Goal: Task Accomplishment & Management: Manage account settings

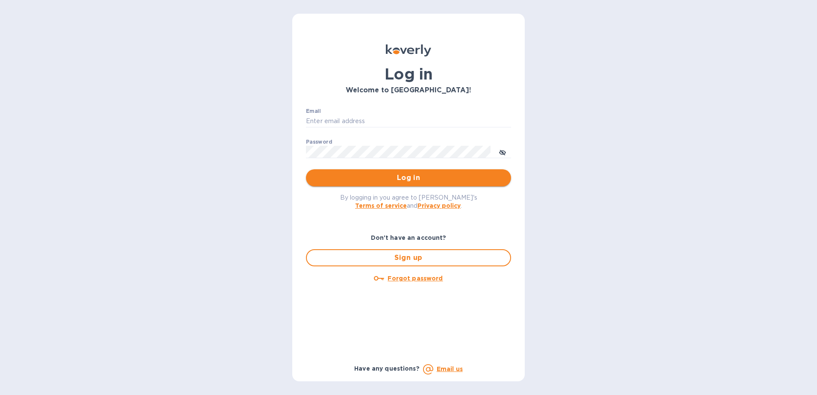
type input "[EMAIL_ADDRESS][DOMAIN_NAME]"
click at [379, 183] on span "Log in" at bounding box center [408, 178] width 191 height 10
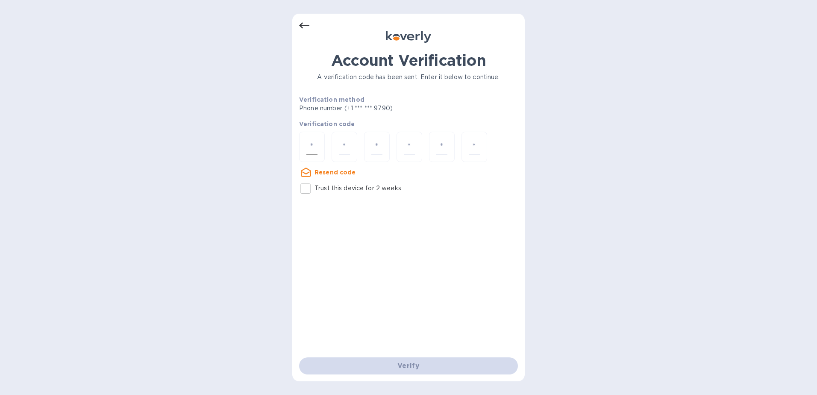
click at [311, 146] on input "number" at bounding box center [311, 147] width 11 height 16
type input "6"
type input "5"
type input "6"
type input "7"
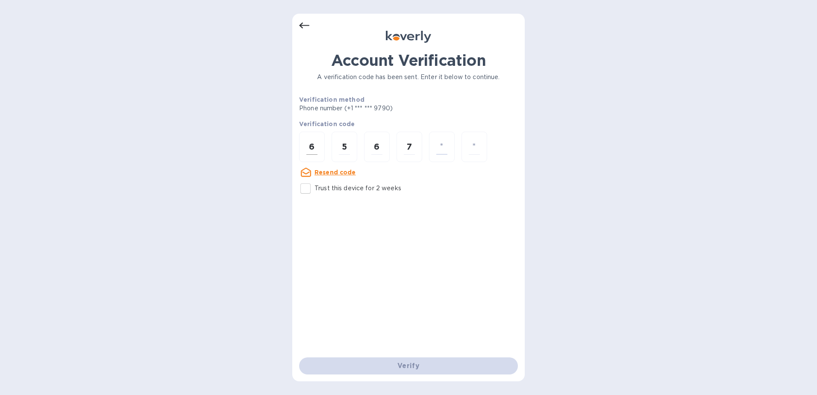
type input "4"
type input "1"
